Goal: Task Accomplishment & Management: Manage account settings

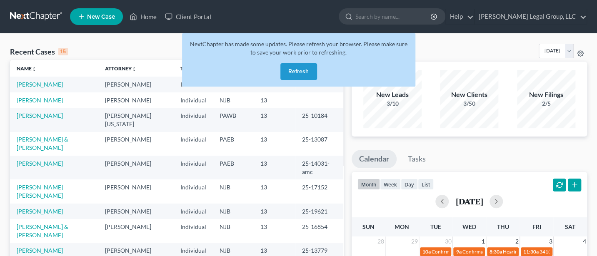
click at [301, 70] on button "Refresh" at bounding box center [298, 71] width 37 height 17
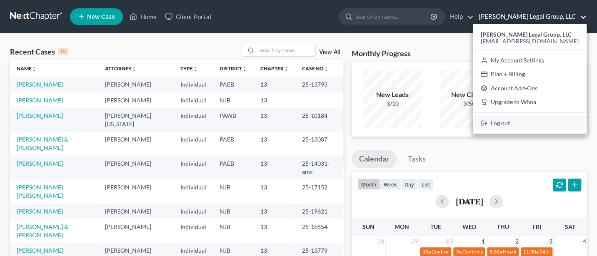
click at [498, 124] on link "Log out" at bounding box center [530, 123] width 114 height 14
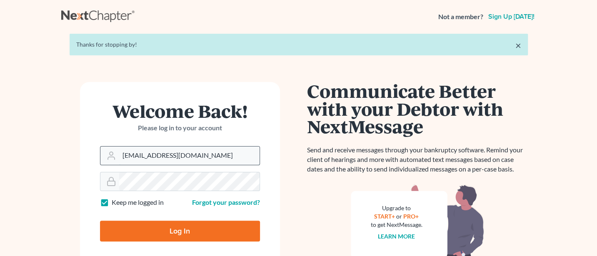
click at [238, 155] on input "Jwashington@keaveneylegalgroup.com" at bounding box center [189, 156] width 140 height 18
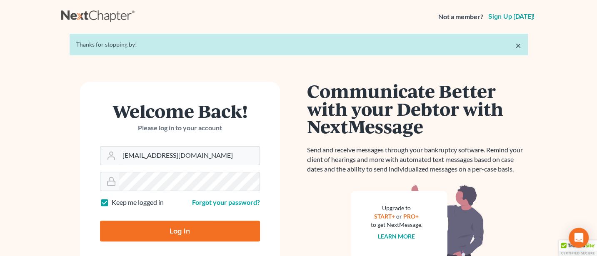
type input "Jann@cozmyklaw.com"
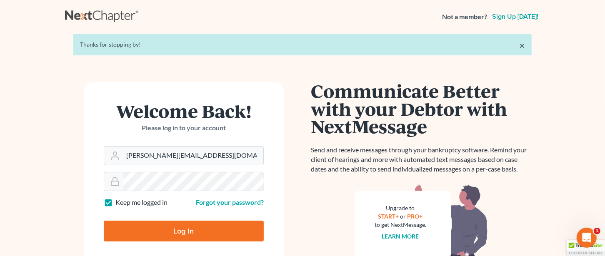
click at [172, 231] on input "Log In" at bounding box center [184, 231] width 160 height 21
type input "Thinking..."
